Goal: Navigation & Orientation: Find specific page/section

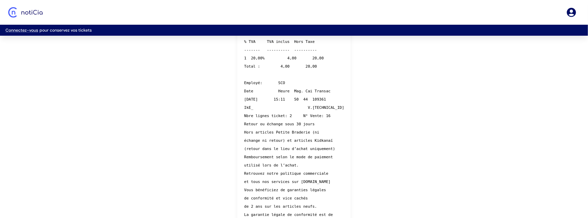
scroll to position [215, 0]
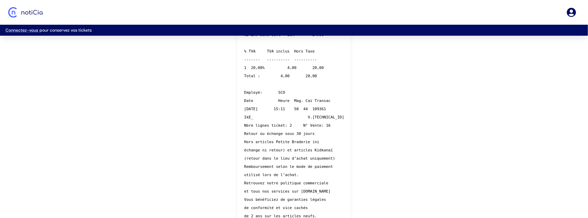
click at [281, 93] on pre "KIABI VILLAGE 2 avenue de l Avenir, Lezennes Tel : 03 20 19 05 70 Du lundi au s…" at bounding box center [294, 83] width 100 height 403
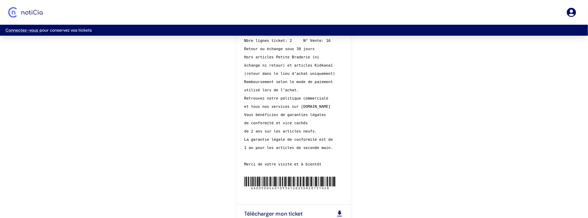
scroll to position [335, 0]
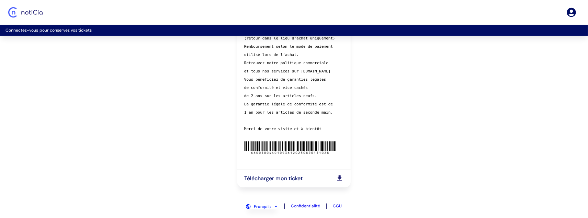
click at [337, 178] on icon "html-document" at bounding box center [340, 179] width 8 height 8
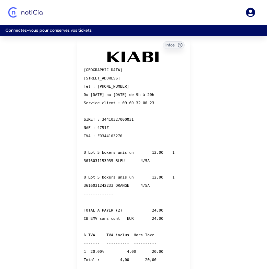
scroll to position [30, 0]
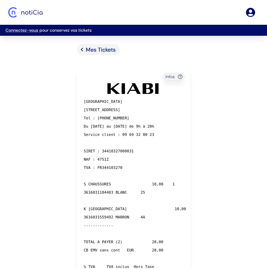
click at [84, 49] on icon "Mes Tickets" at bounding box center [82, 50] width 8 height 8
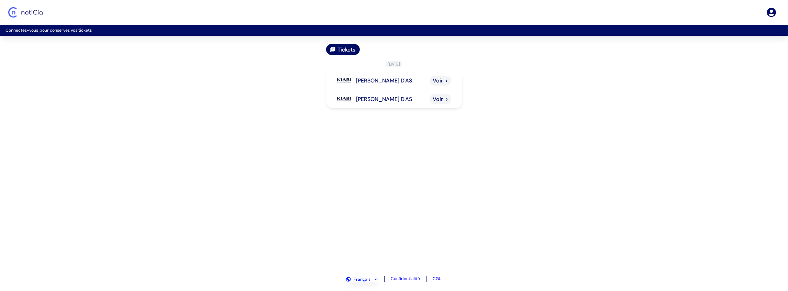
click at [387, 85] on div "[PERSON_NAME] D'AS Voir" at bounding box center [394, 80] width 136 height 18
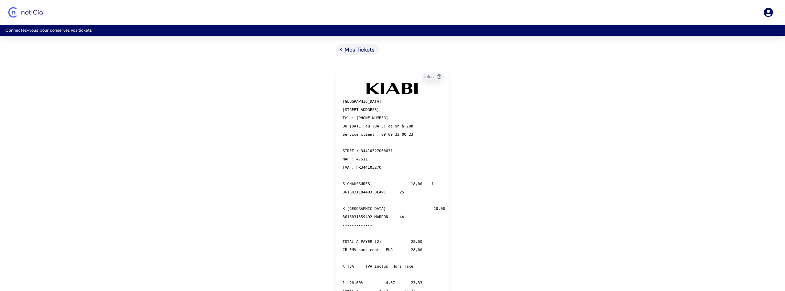
click at [340, 51] on icon "Mes Tickets" at bounding box center [341, 50] width 8 height 8
click at [342, 47] on icon "Mes Tickets" at bounding box center [341, 50] width 8 height 8
click at [347, 52] on span "Mes Tickets" at bounding box center [360, 49] width 30 height 7
